Goal: Task Accomplishment & Management: Manage account settings

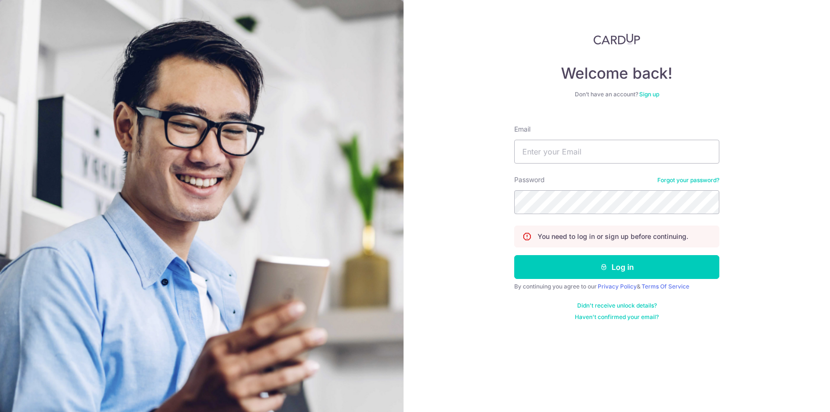
type input "[EMAIL_ADDRESS][DOMAIN_NAME]"
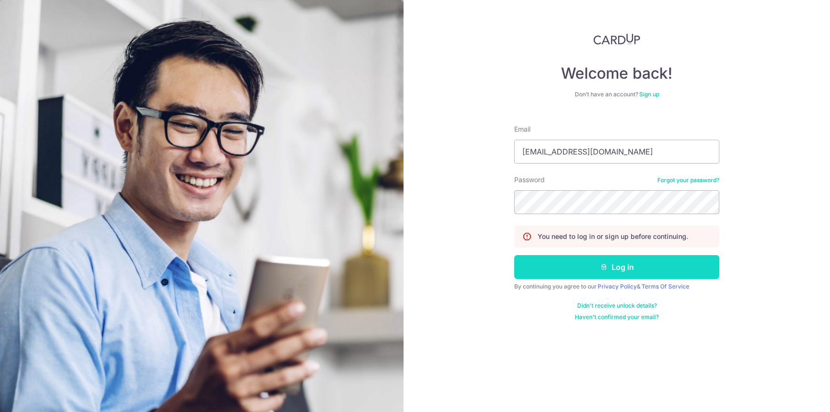
click at [578, 270] on button "Log in" at bounding box center [616, 267] width 205 height 24
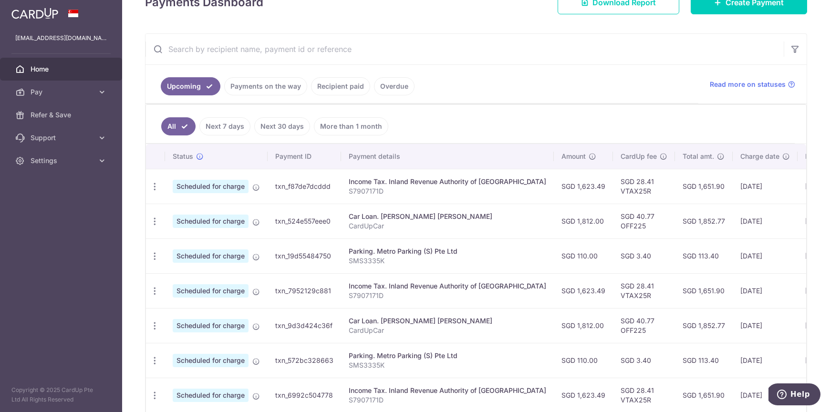
scroll to position [145, 0]
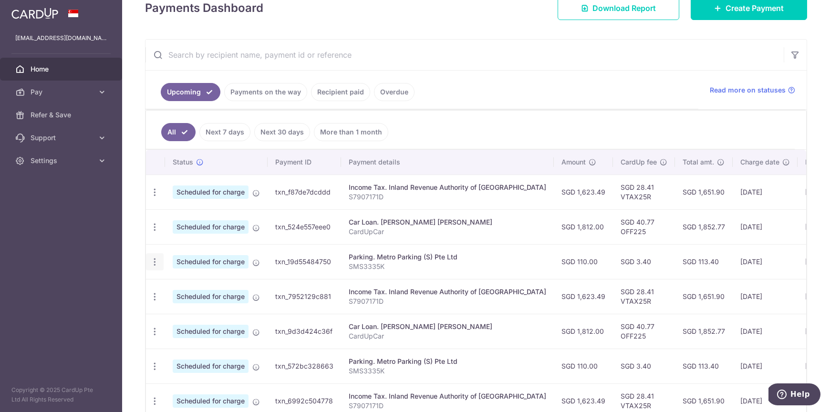
click at [153, 260] on icon "button" at bounding box center [155, 262] width 10 height 10
click at [149, 261] on div "Update payment Cancel payment" at bounding box center [155, 262] width 18 height 18
click at [154, 260] on icon "button" at bounding box center [155, 262] width 10 height 10
click at [195, 287] on span "Update payment" at bounding box center [205, 288] width 65 height 11
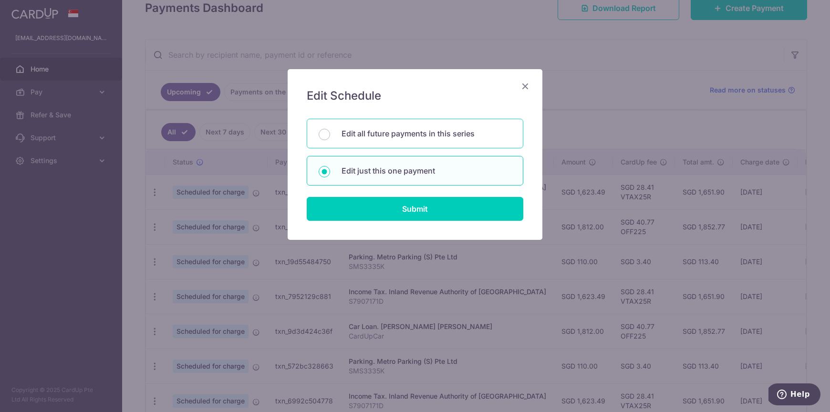
click at [467, 136] on p "Edit all future payments in this series" at bounding box center [427, 133] width 170 height 11
click at [330, 136] on input "Edit all future payments in this series" at bounding box center [324, 134] width 11 height 11
radio input "true"
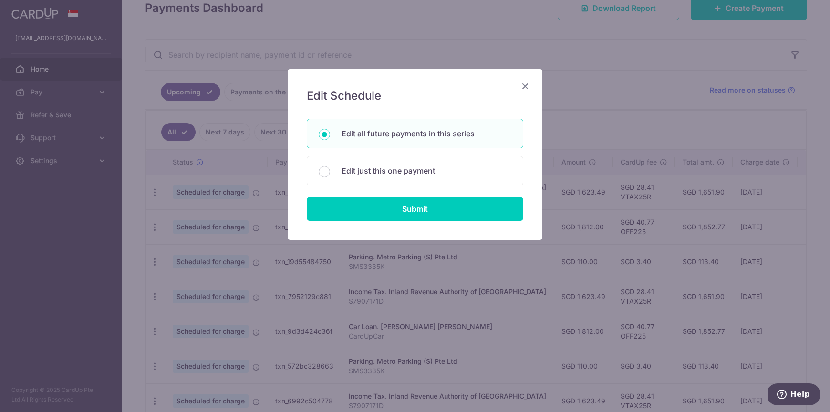
click at [459, 221] on div "Edit Schedule You will be editing all 2 payments to Metro Parking (S) Pte Ltd s…" at bounding box center [415, 154] width 255 height 171
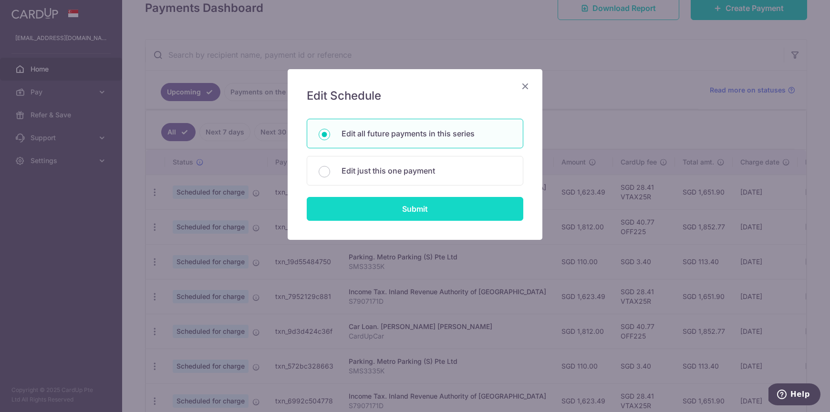
click at [463, 212] on input "Submit" at bounding box center [415, 209] width 217 height 24
radio input "true"
type input "110.00"
type input "SMS3335K"
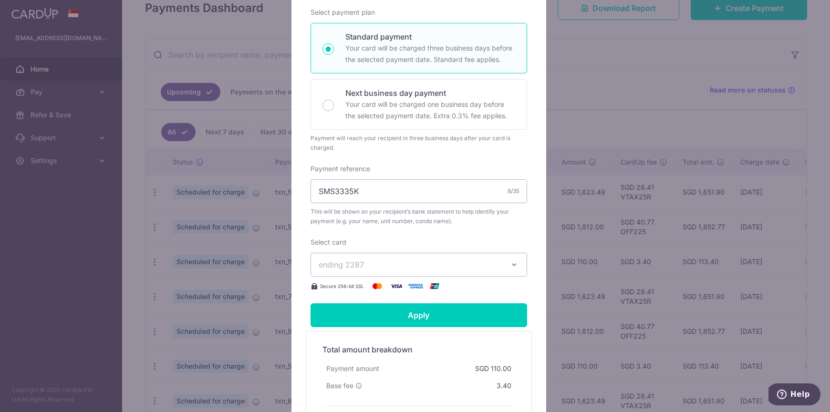
scroll to position [31, 0]
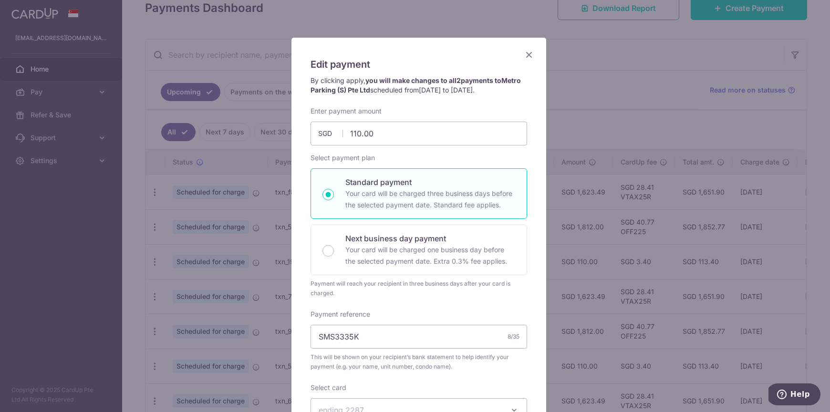
click at [518, 54] on div "Edit payment By clicking apply, you will make changes to all 2 payments to Metr…" at bounding box center [419, 320] width 255 height 565
click at [524, 53] on icon "Close" at bounding box center [529, 55] width 11 height 12
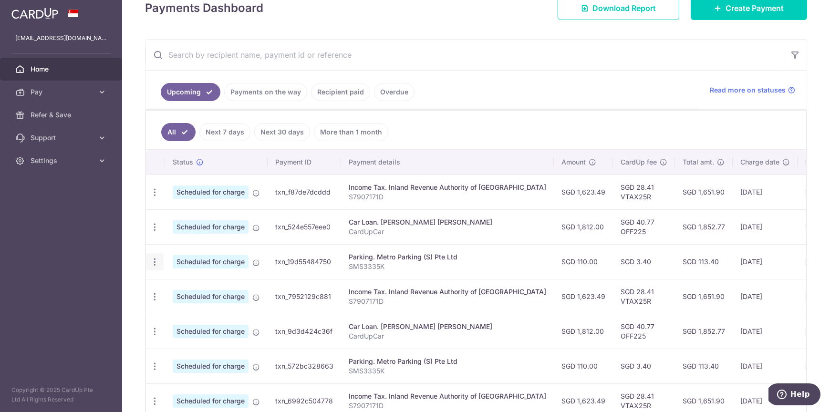
click at [151, 262] on icon "button" at bounding box center [155, 262] width 10 height 10
click at [190, 308] on span "Cancel payment" at bounding box center [206, 311] width 64 height 11
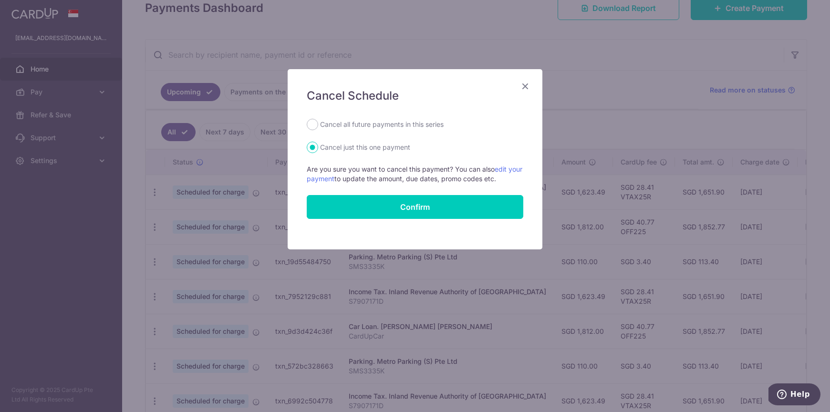
click at [434, 126] on label "Cancel all future payments in this series" at bounding box center [382, 124] width 124 height 11
click at [318, 126] on input "Cancel all future payments in this series" at bounding box center [312, 124] width 11 height 11
radio input "true"
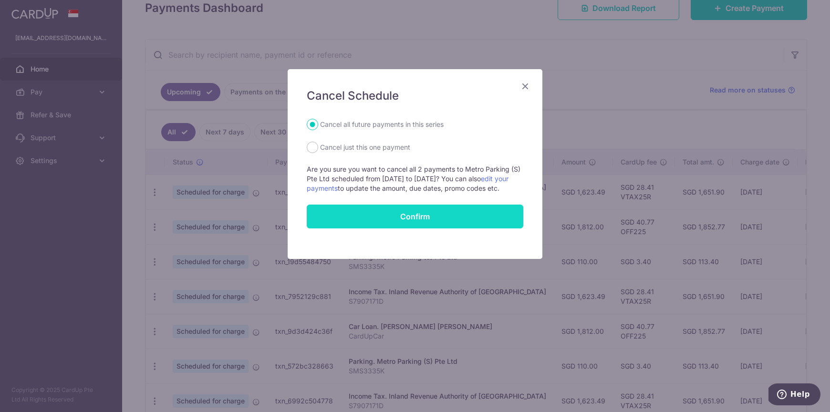
click at [460, 209] on button "Confirm" at bounding box center [415, 217] width 217 height 24
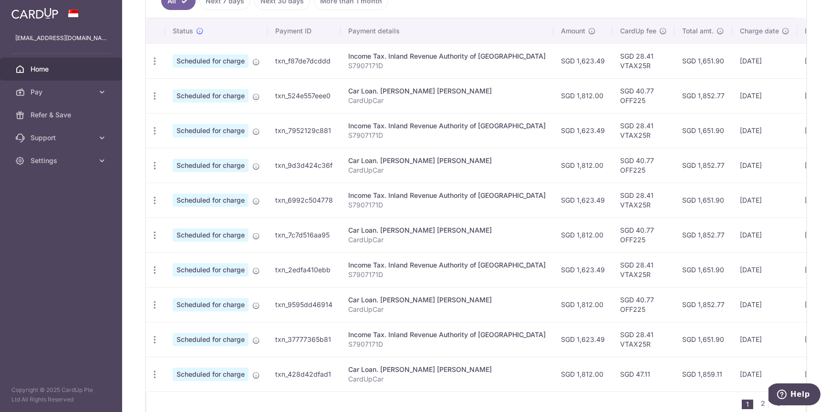
scroll to position [278, 0]
